Goal: Information Seeking & Learning: Learn about a topic

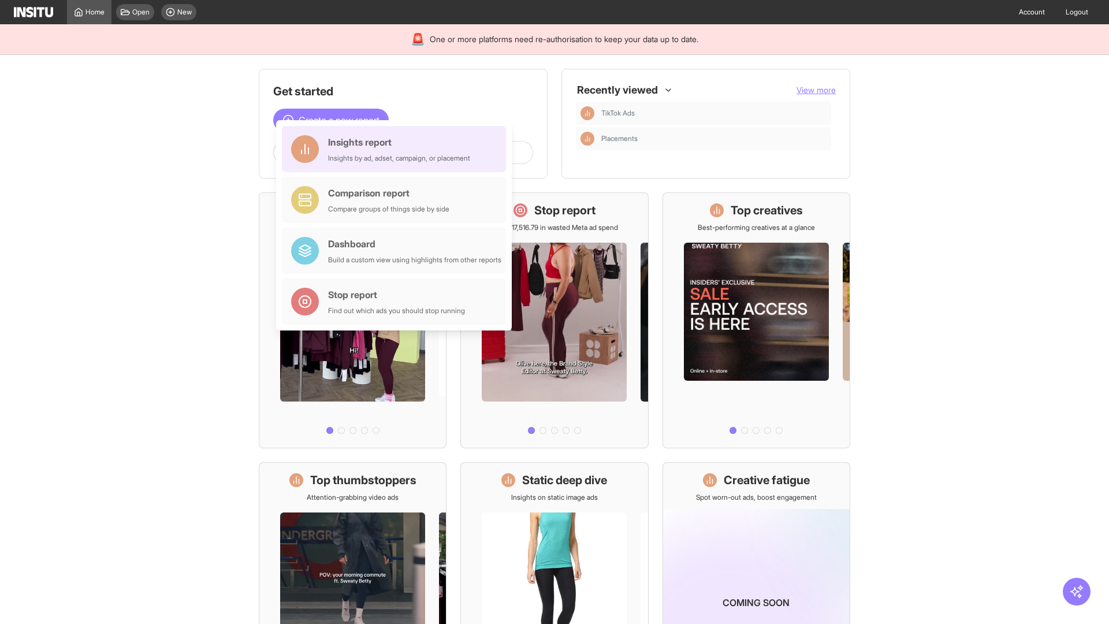
click at [397, 149] on div "Insights report Insights by ad, adset, campaign, or placement" at bounding box center [399, 149] width 142 height 28
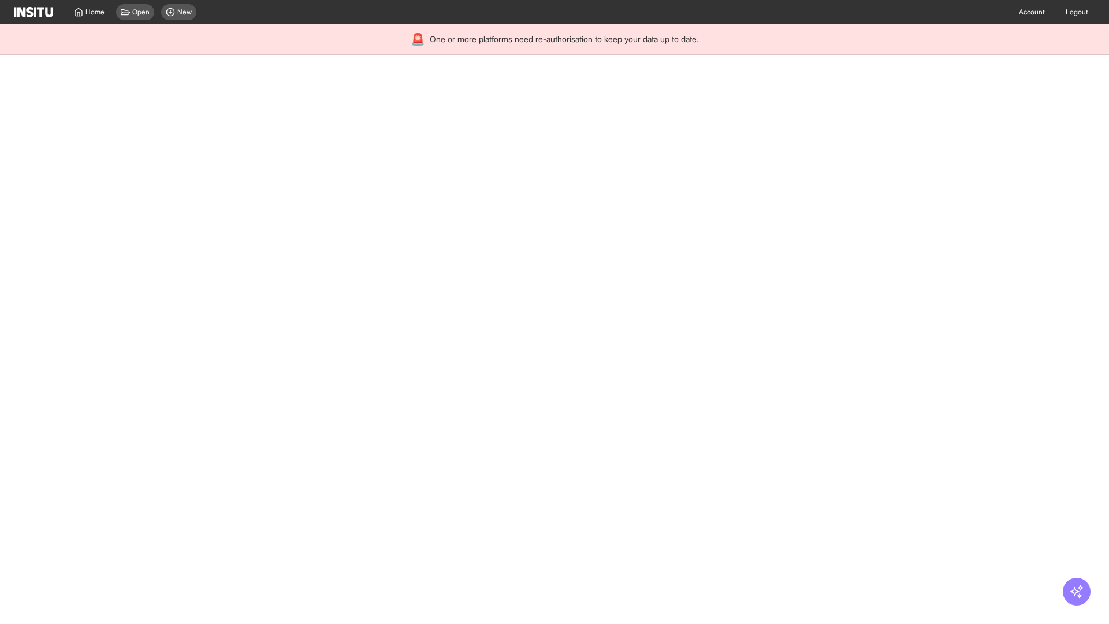
select select "**"
